Goal: Information Seeking & Learning: Learn about a topic

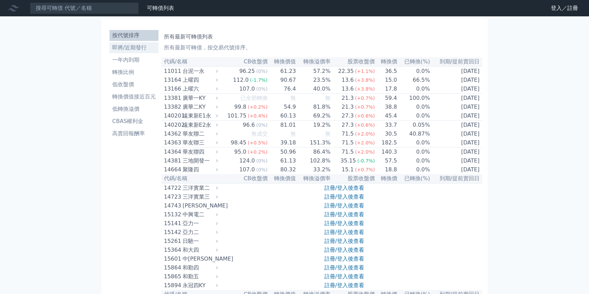
click at [134, 47] on li "即將/近期發行" at bounding box center [134, 48] width 49 height 8
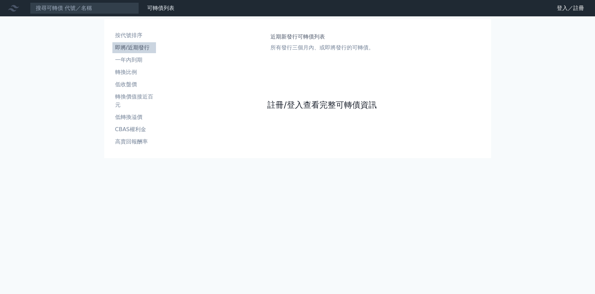
click at [285, 104] on link "註冊/登入查看完整可轉債資訊" at bounding box center [321, 104] width 109 height 11
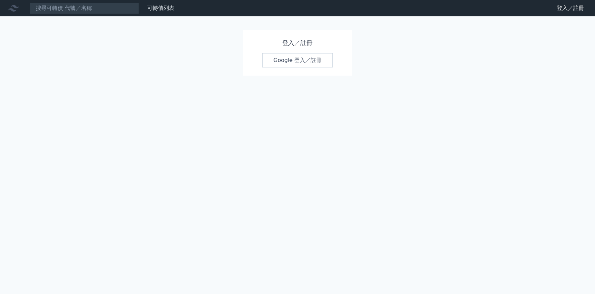
click at [294, 57] on link "Google 登入／註冊" at bounding box center [297, 60] width 71 height 14
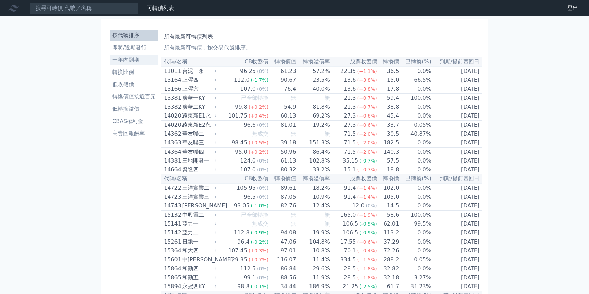
click at [128, 56] on li "一年內到期" at bounding box center [134, 60] width 49 height 8
click at [128, 50] on li "即將/近期發行" at bounding box center [134, 48] width 49 height 8
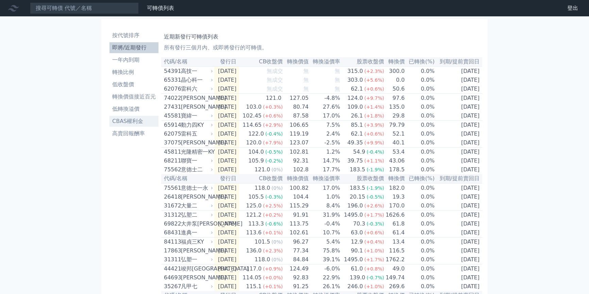
click at [133, 120] on li "CBAS權利金" at bounding box center [134, 121] width 49 height 8
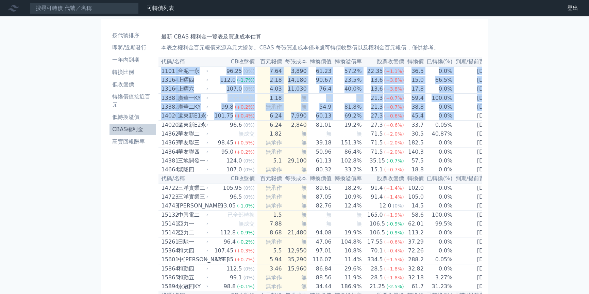
scroll to position [0, 4]
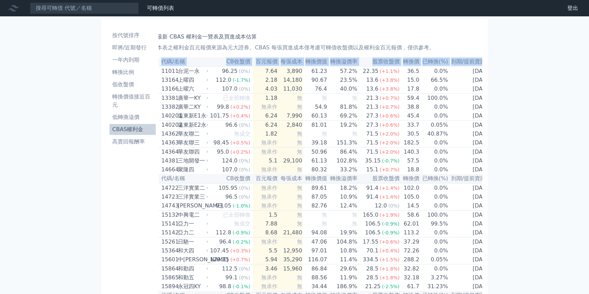
drag, startPoint x: 162, startPoint y: 71, endPoint x: 571, endPoint y: 136, distance: 414.6
copy table "代碼/名稱 CB收盤價 百元報價 每張成本 轉換價值 轉換溢價率 股票收盤價 轉換價 已轉換(%) 到期/提前賣回日"
